Goal: Task Accomplishment & Management: Manage account settings

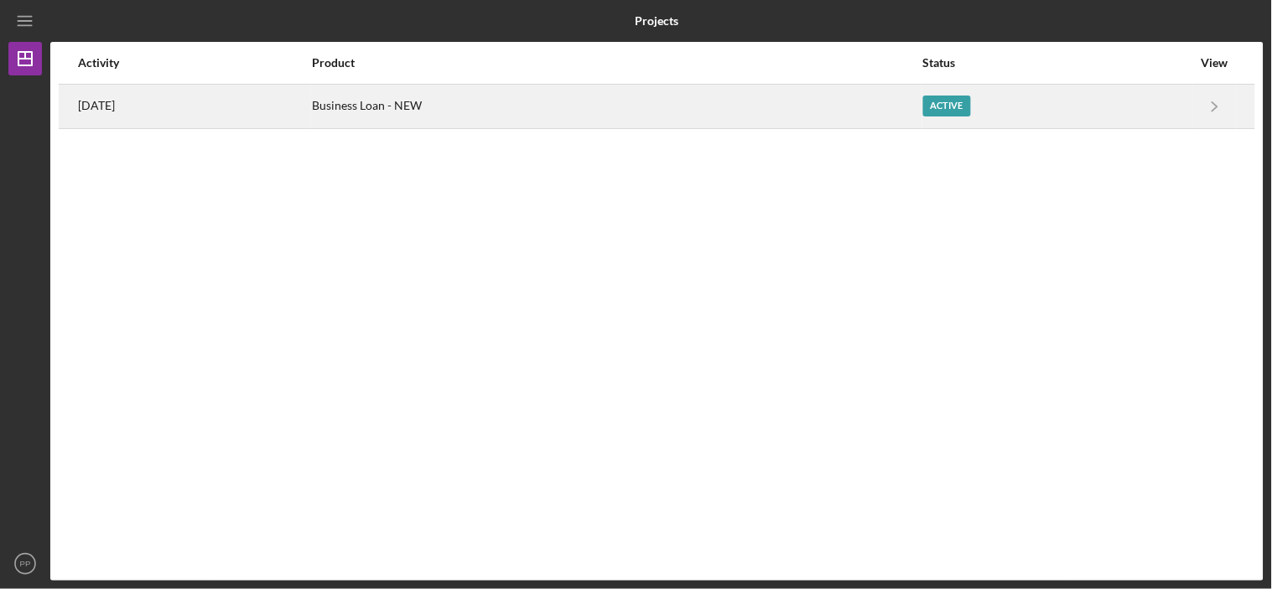
click at [115, 102] on time "[DATE]" at bounding box center [96, 105] width 37 height 13
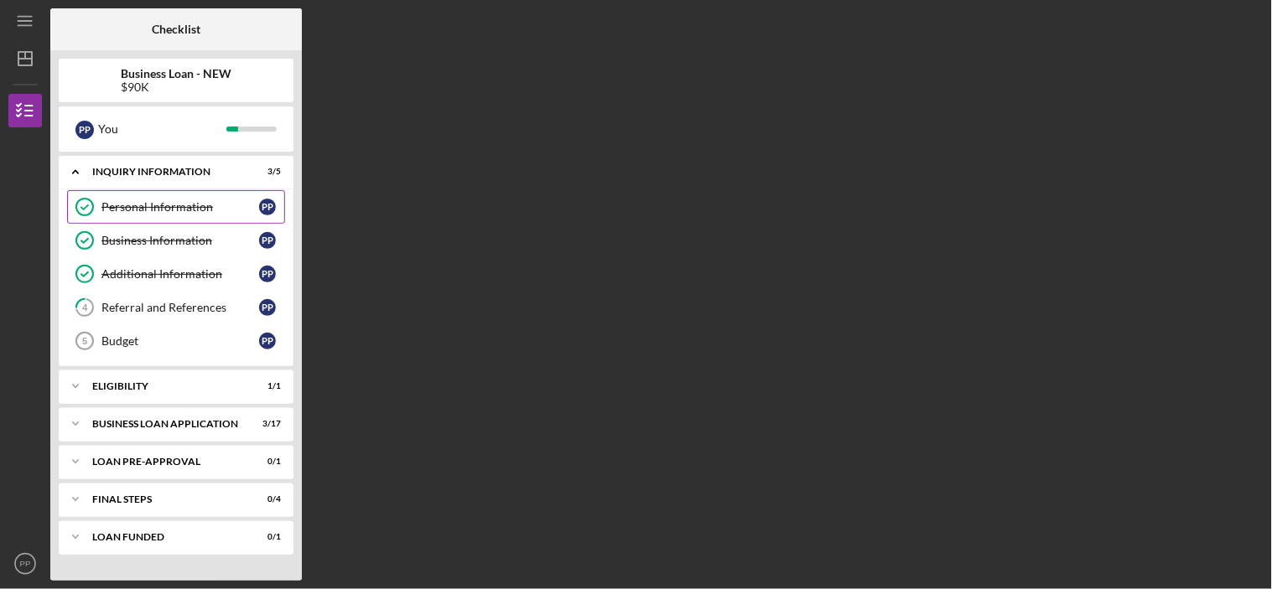
click at [166, 204] on div "Personal Information" at bounding box center [180, 206] width 158 height 13
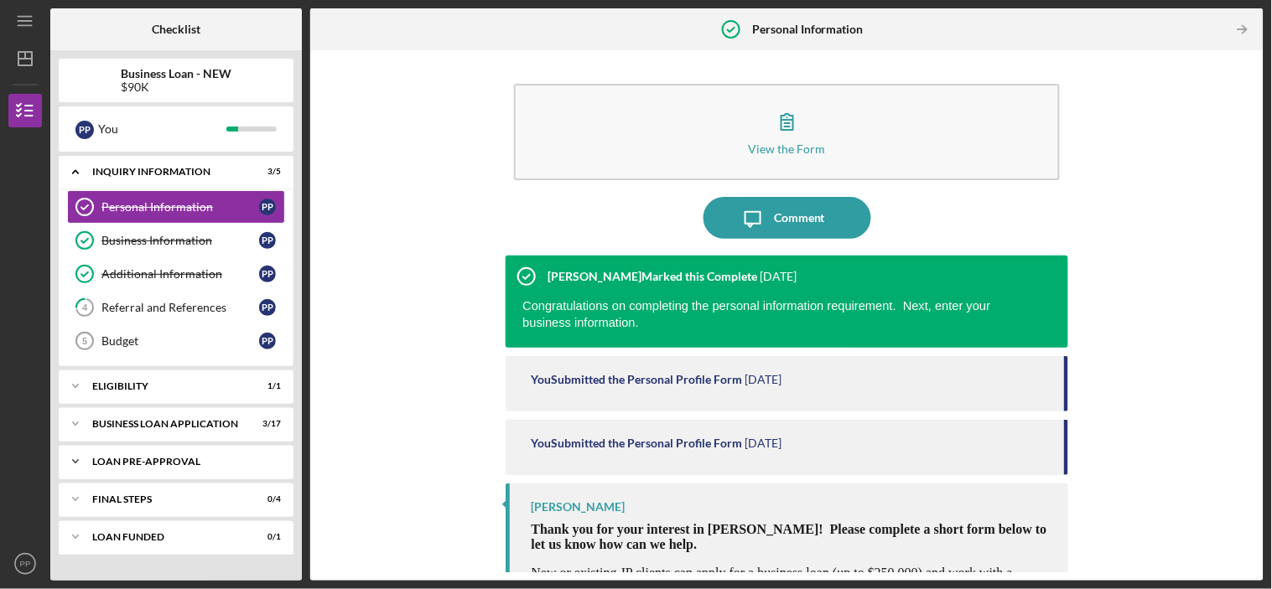
click at [142, 458] on div "LOAN PRE-APPROVAL" at bounding box center [182, 462] width 180 height 10
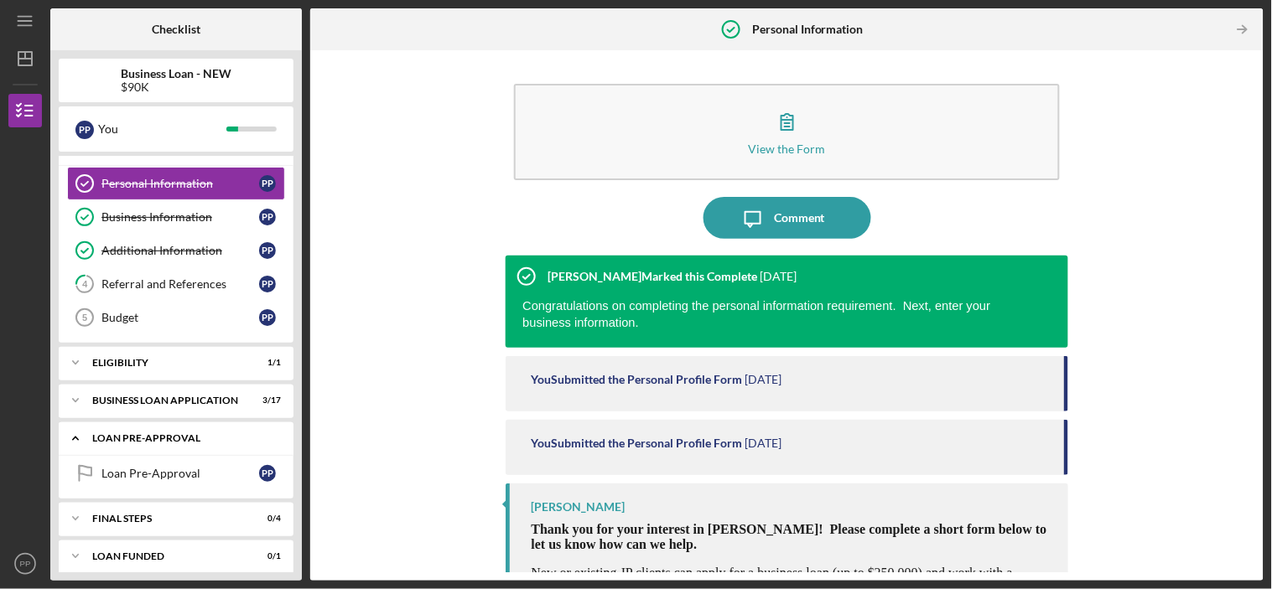
scroll to position [34, 0]
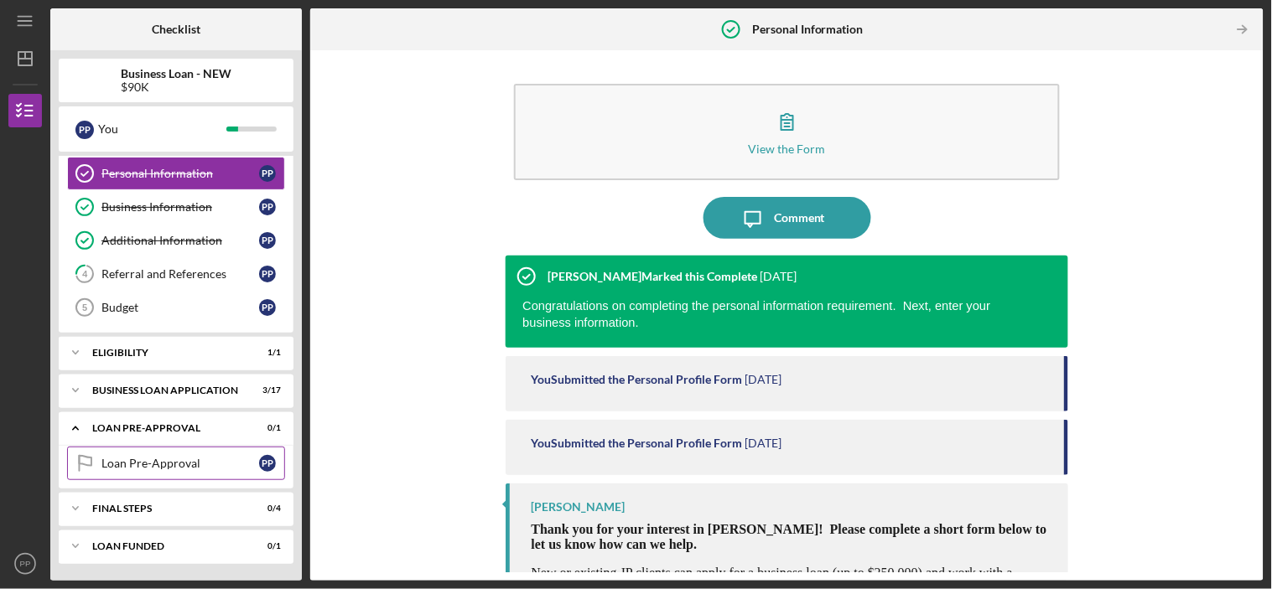
click at [164, 466] on div "Loan Pre-Approval" at bounding box center [180, 463] width 158 height 13
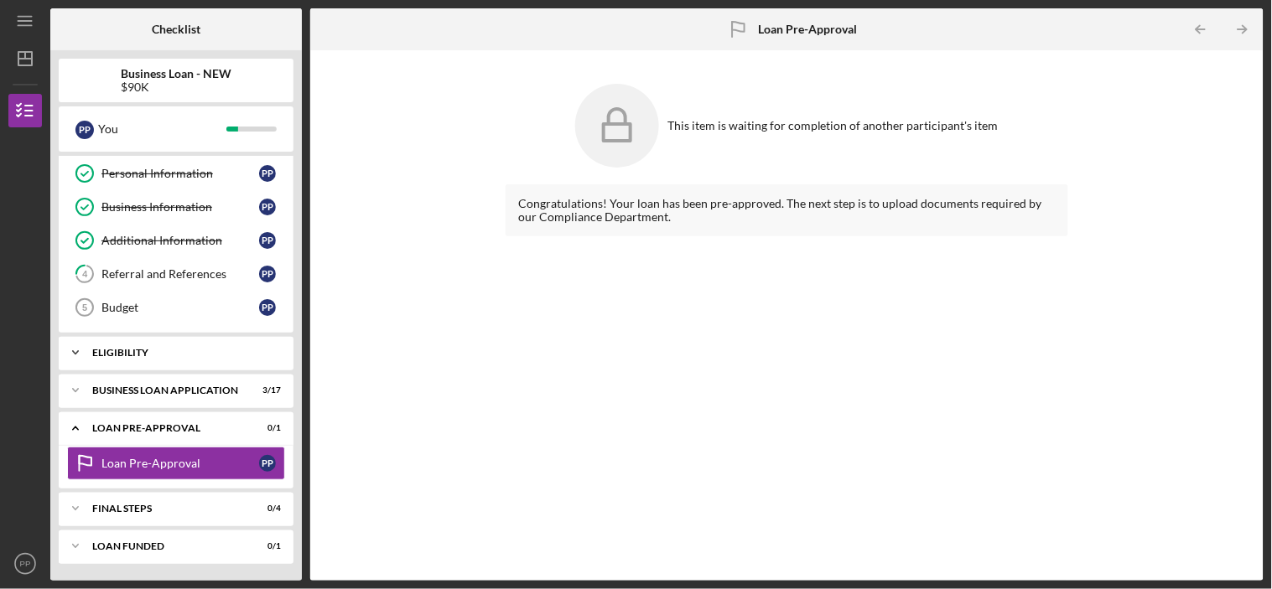
click at [164, 358] on div "Icon/Expander ELIGIBILITY 1 / 1" at bounding box center [176, 353] width 235 height 34
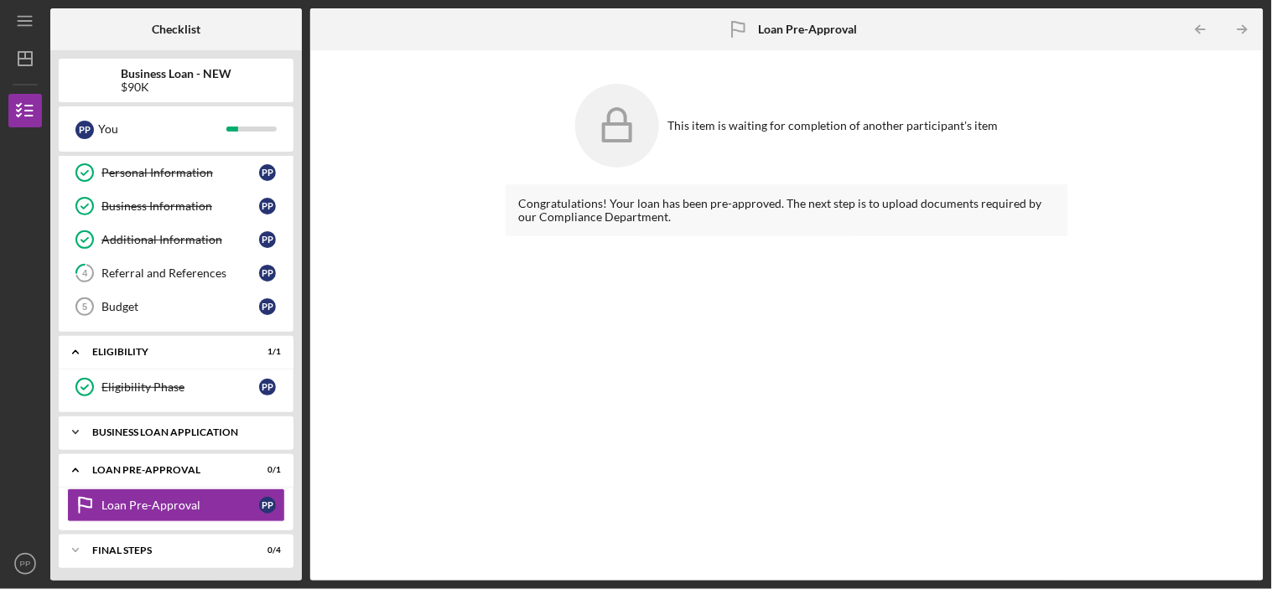
click at [162, 433] on div "BUSINESS LOAN APPLICATION" at bounding box center [182, 432] width 180 height 10
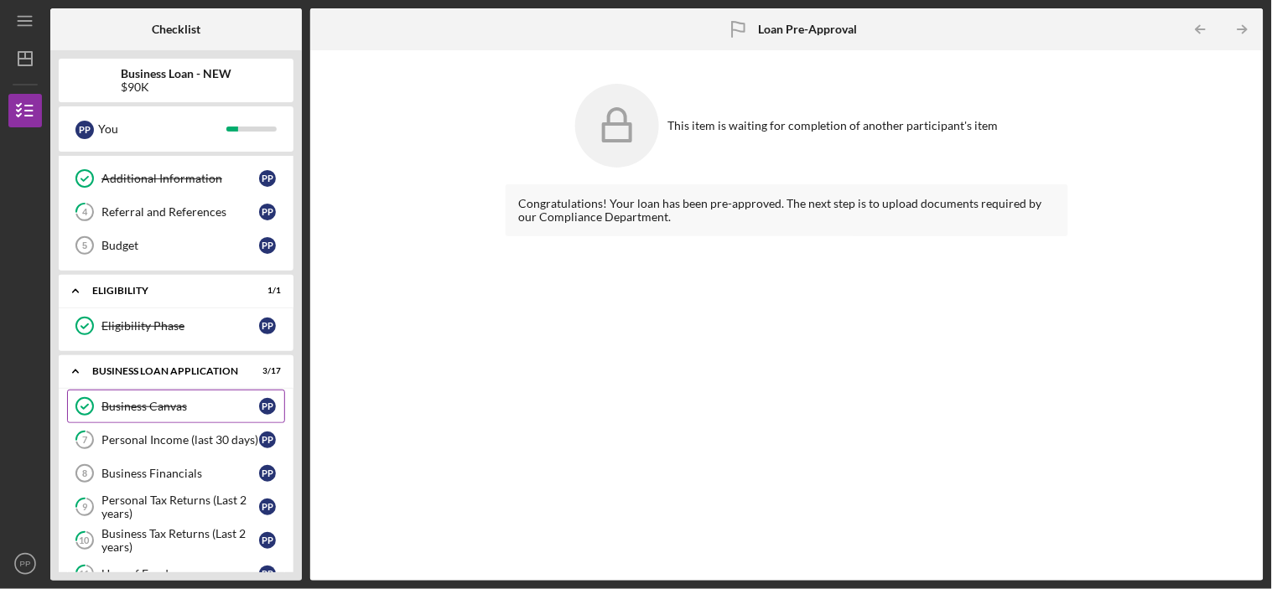
scroll to position [220, 0]
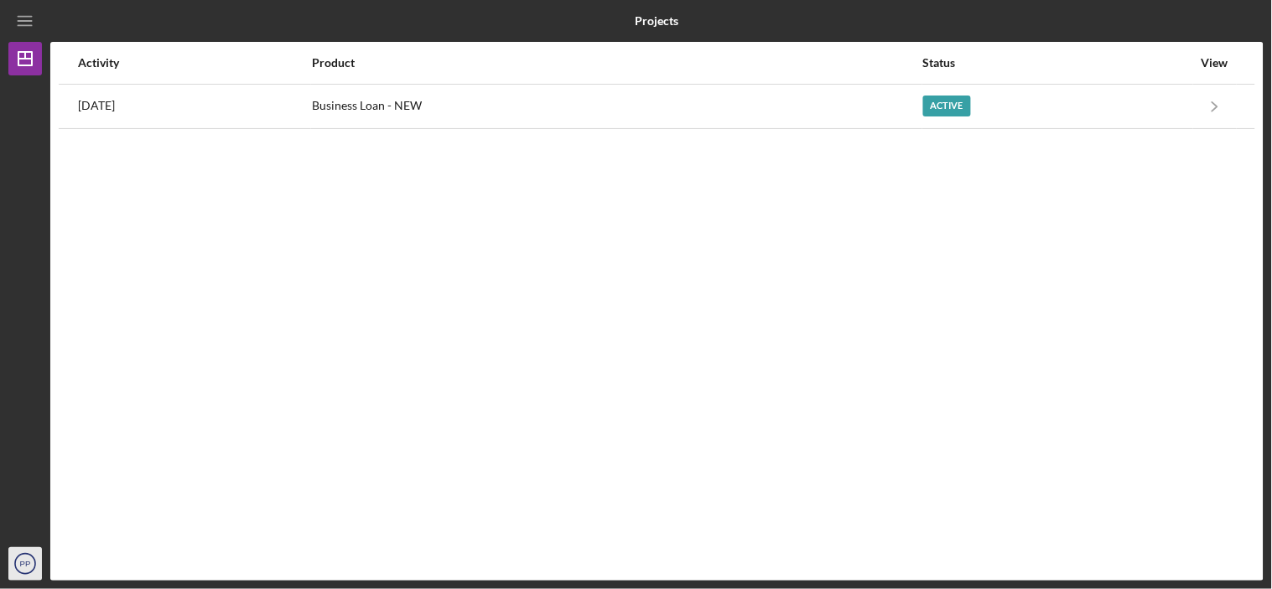
click at [22, 567] on text "PP" at bounding box center [25, 564] width 11 height 9
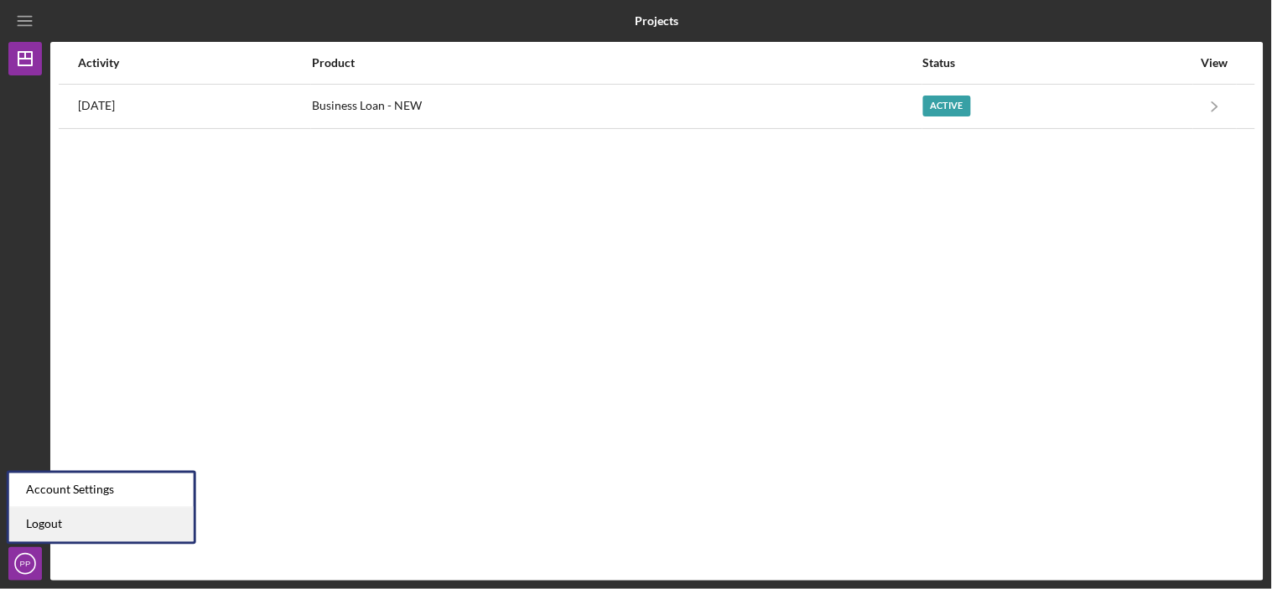
click at [64, 521] on link "Logout" at bounding box center [101, 525] width 184 height 34
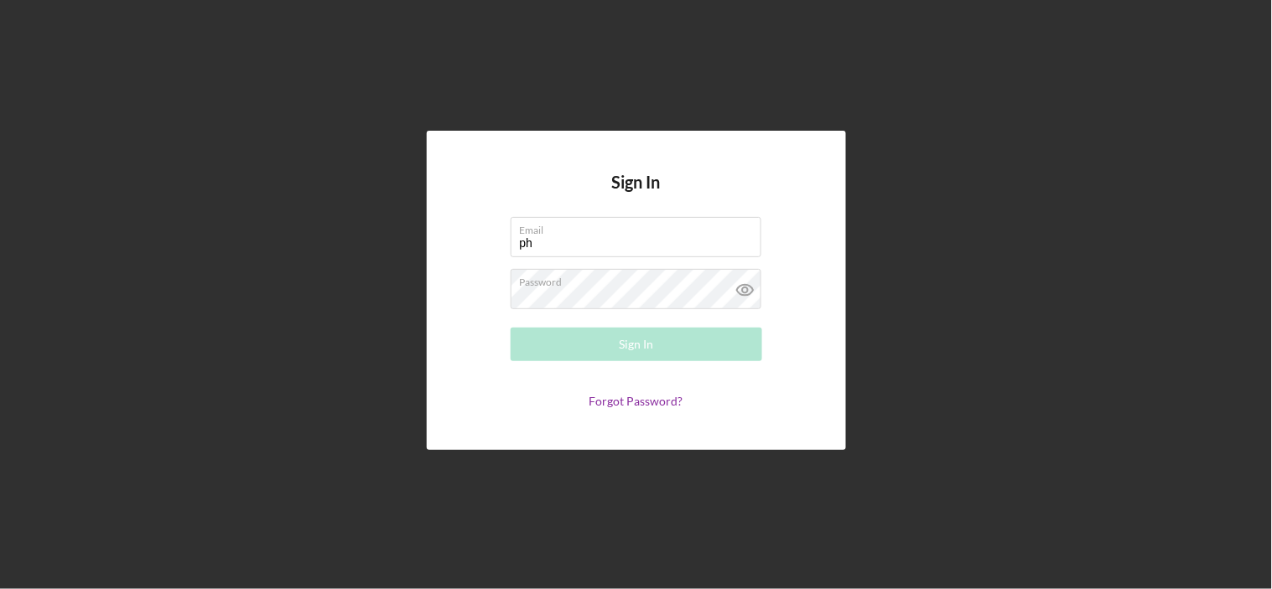
type input "p"
type input "d"
type input "lyonsdanyae4@gmail.com"
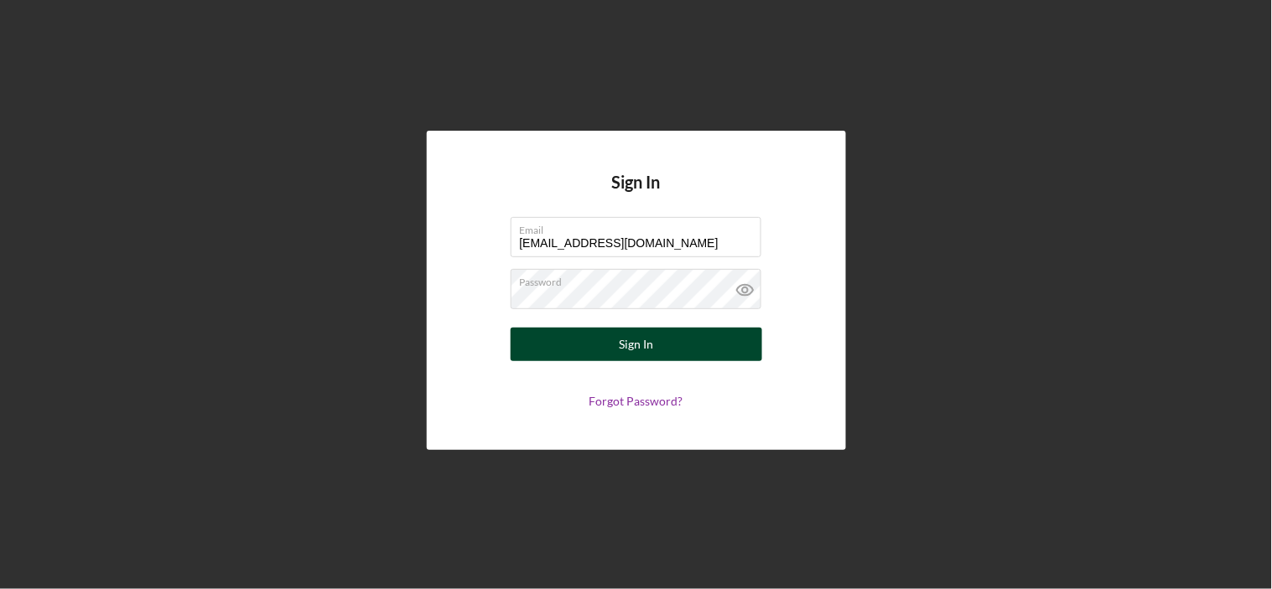
click at [642, 338] on div "Sign In" at bounding box center [636, 345] width 34 height 34
